Goal: Task Accomplishment & Management: Use online tool/utility

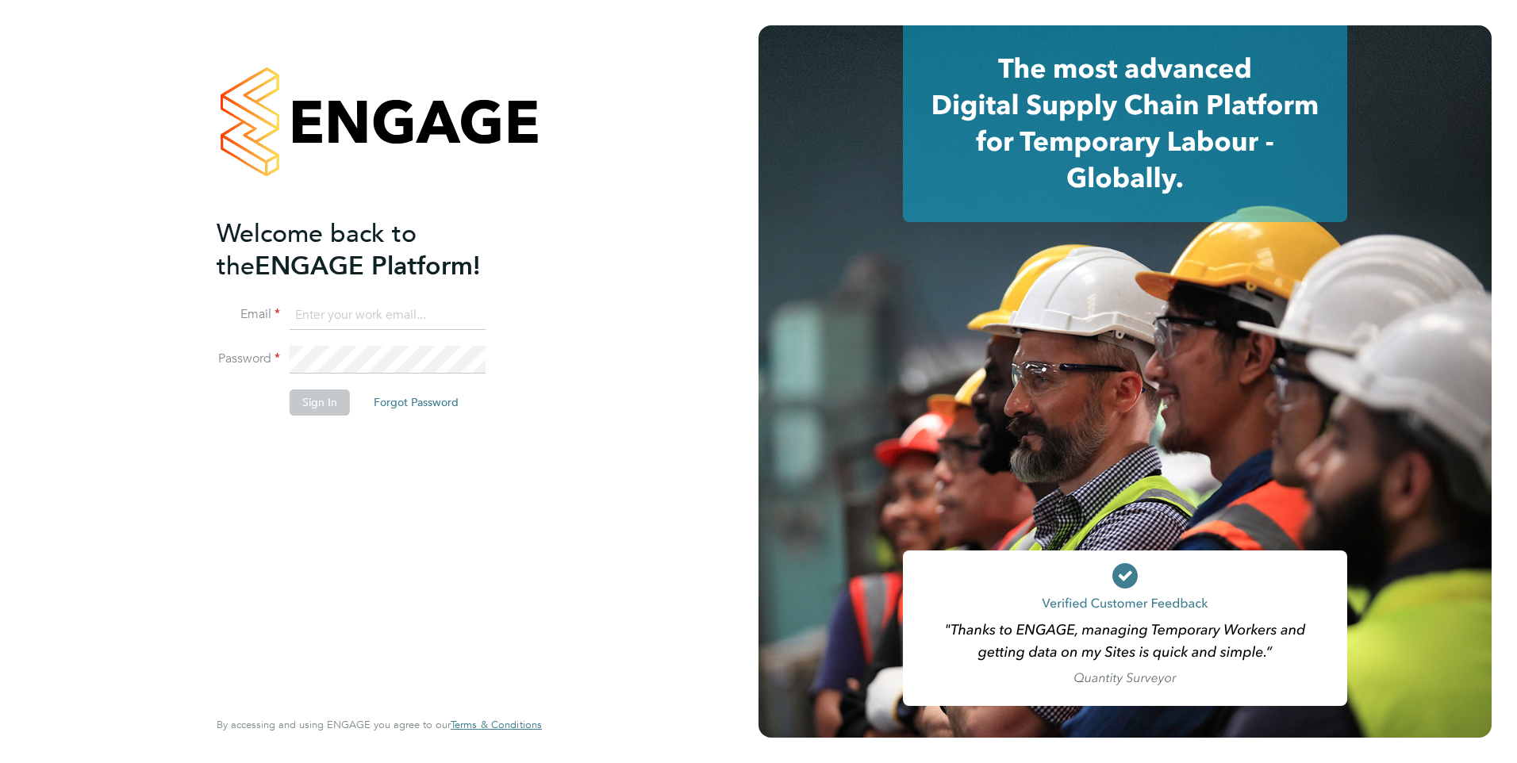
type input "[EMAIL_ADDRESS][PERSON_NAME][DOMAIN_NAME]"
click at [329, 406] on button "Sign In" at bounding box center [320, 402] width 60 height 25
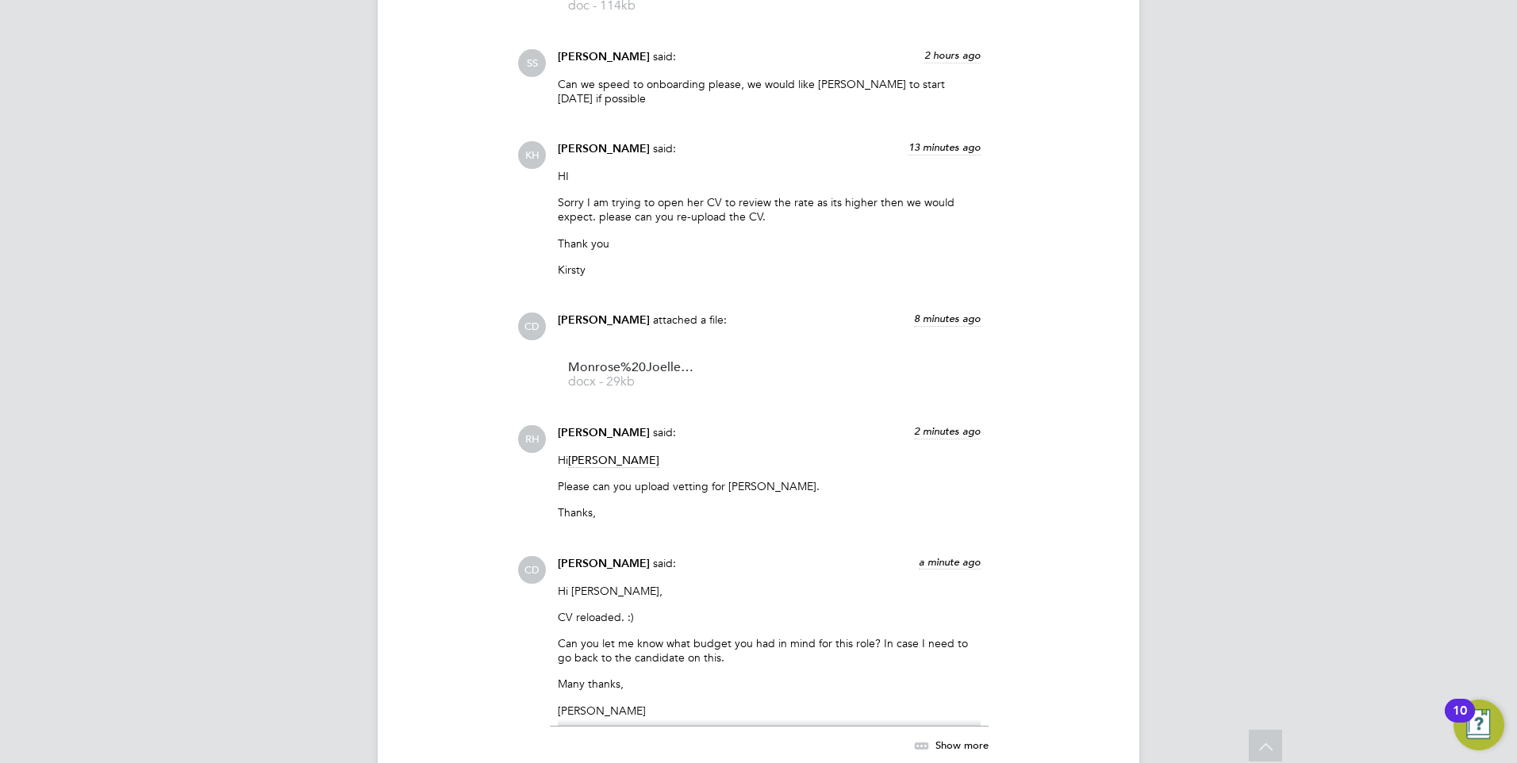
scroll to position [2130, 0]
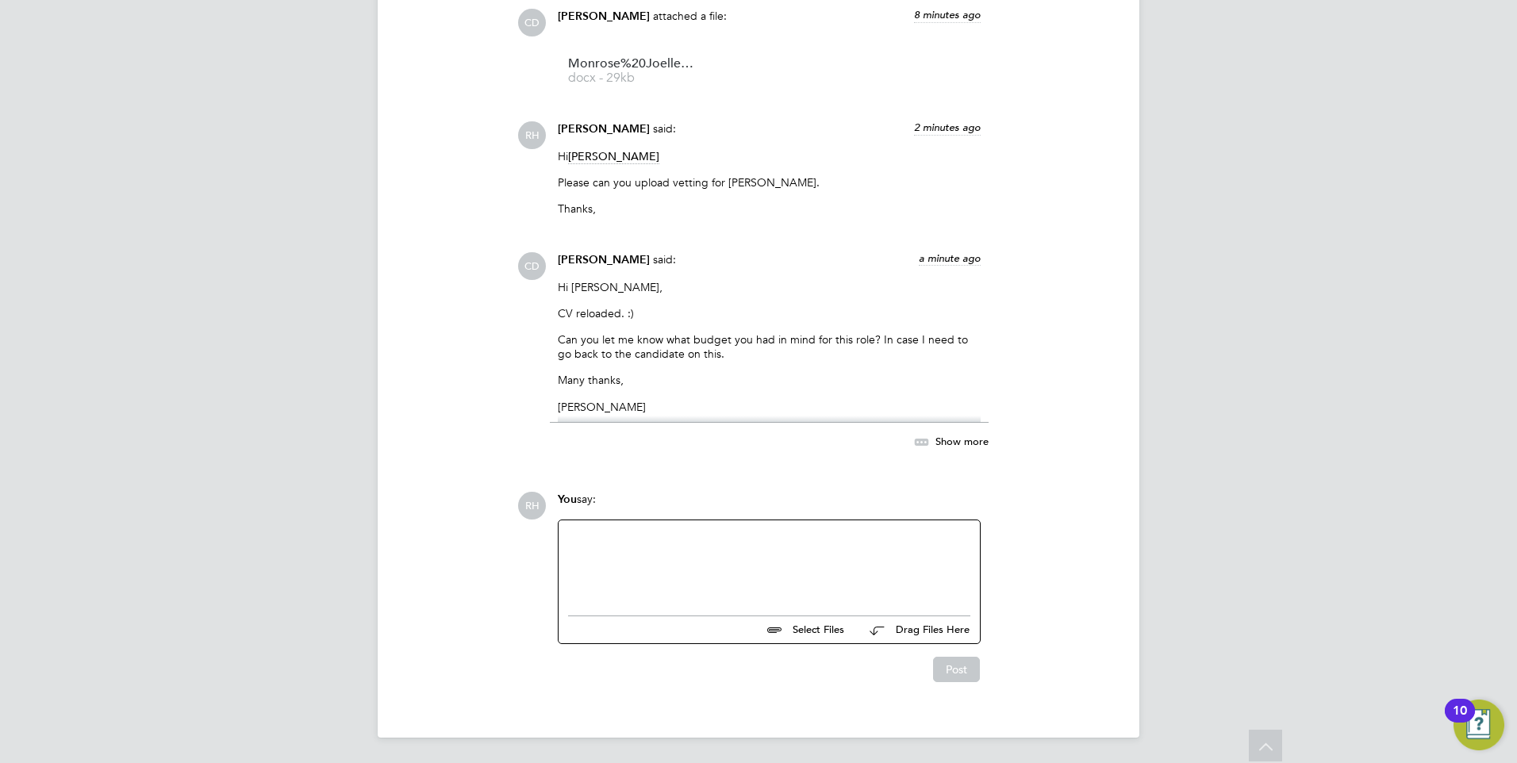
click at [745, 581] on div at bounding box center [769, 564] width 402 height 68
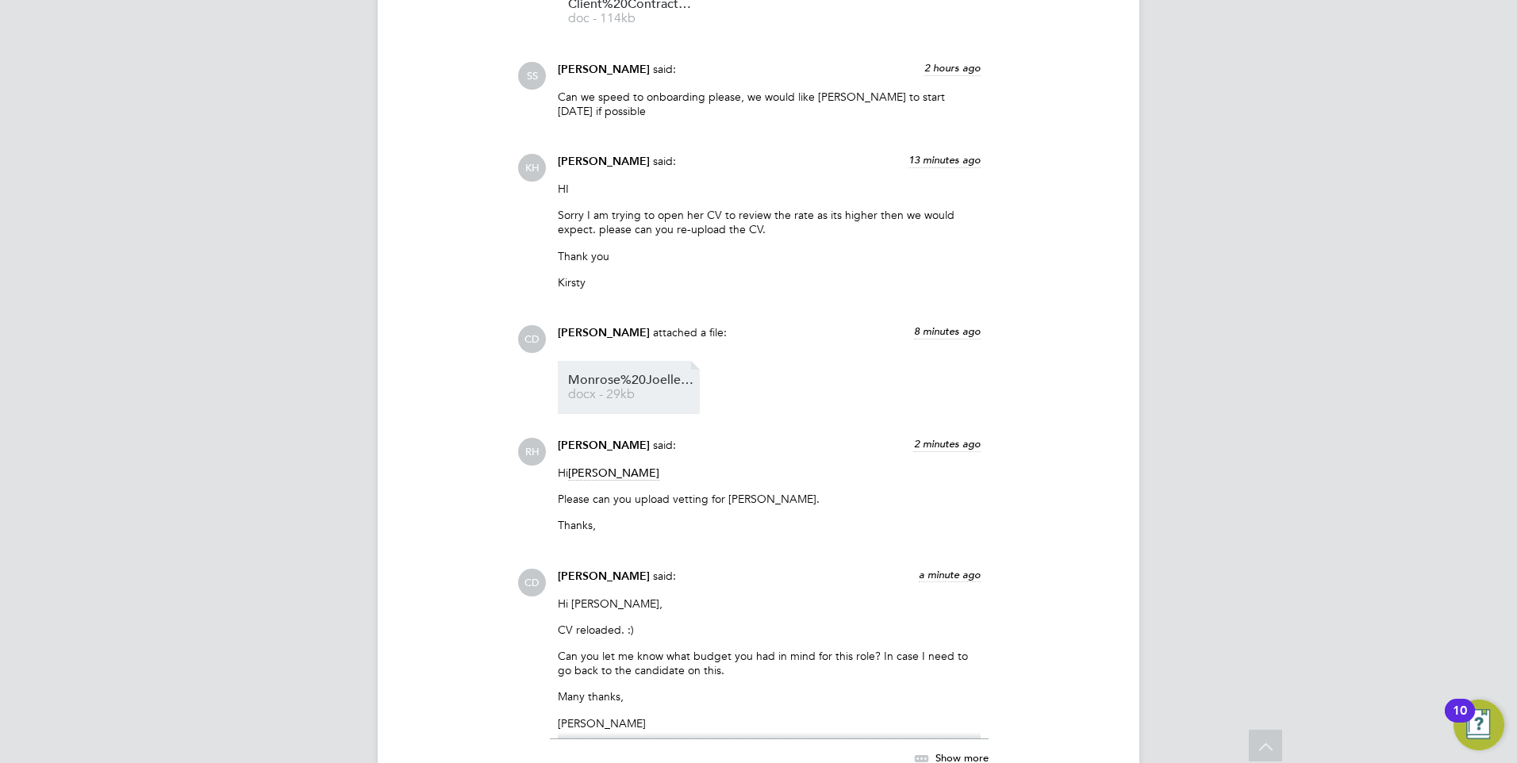
click at [642, 396] on span "docx - 29kb" at bounding box center [631, 395] width 127 height 12
click at [613, 377] on span "Monrose%20Joelle%20HQ00511417" at bounding box center [631, 381] width 127 height 12
